Goal: Information Seeking & Learning: Learn about a topic

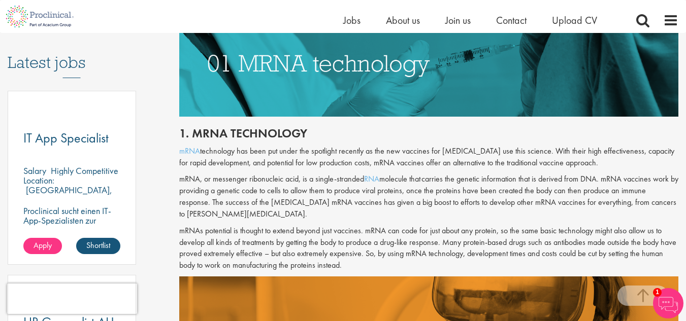
scroll to position [542, 0]
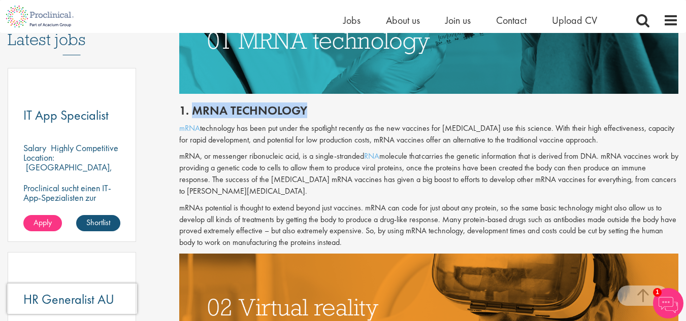
drag, startPoint x: 308, startPoint y: 109, endPoint x: 193, endPoint y: 106, distance: 114.8
click at [193, 106] on h2 "1. mRNA technology" at bounding box center [428, 110] width 499 height 13
copy h2 "mRNA technology"
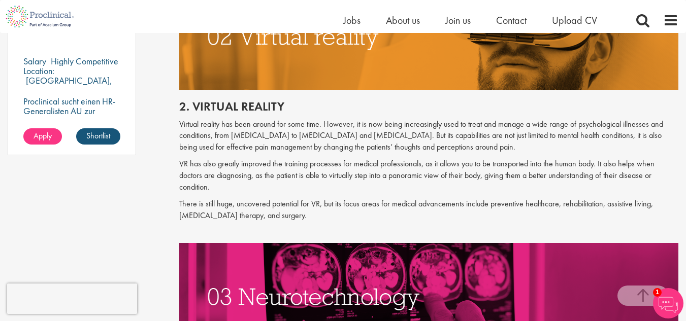
scroll to position [821, 0]
